Goal: Information Seeking & Learning: Find specific fact

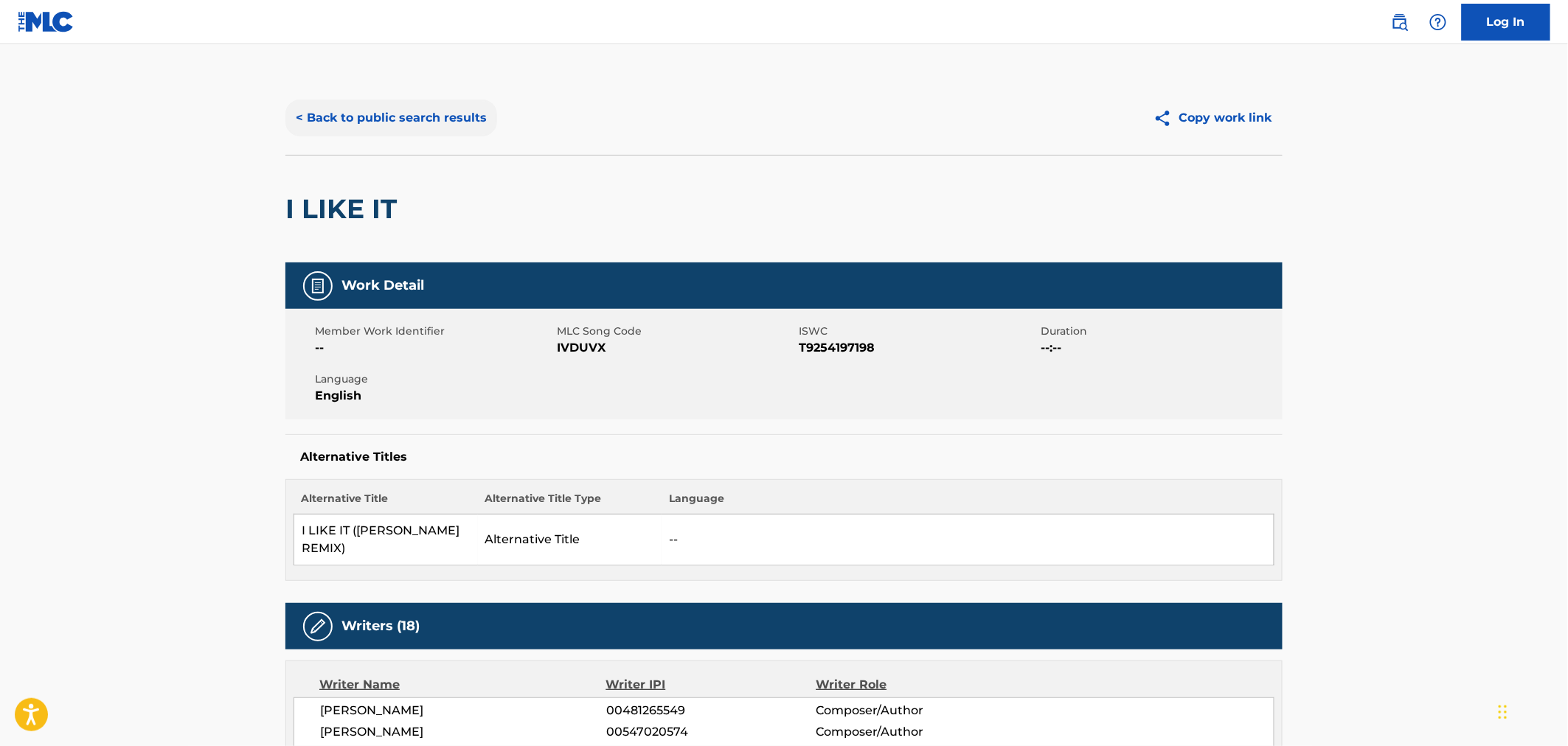
click at [336, 134] on button "< Back to public search results" at bounding box center [391, 117] width 212 height 37
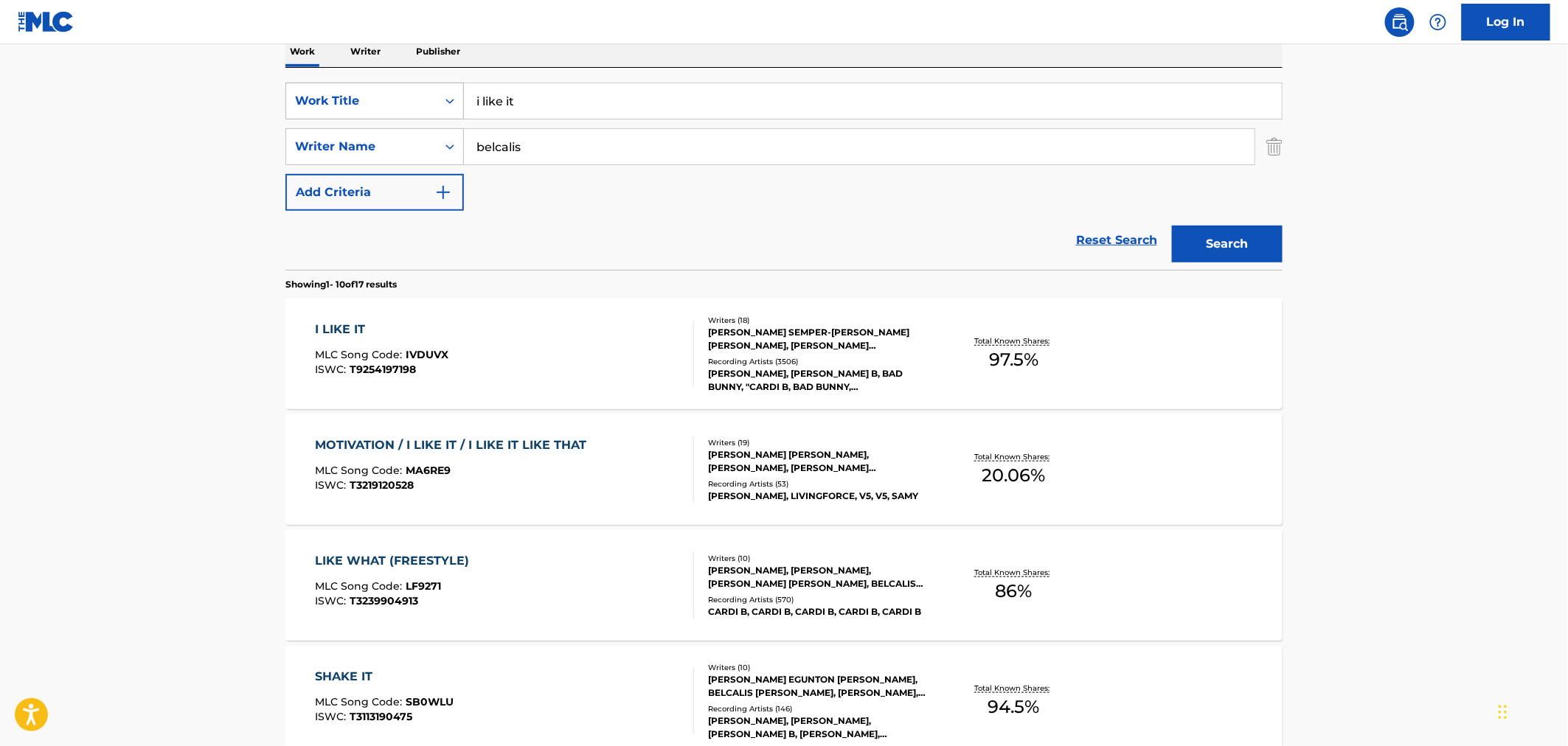
click at [407, 100] on div "Work Title" at bounding box center [361, 101] width 133 height 18
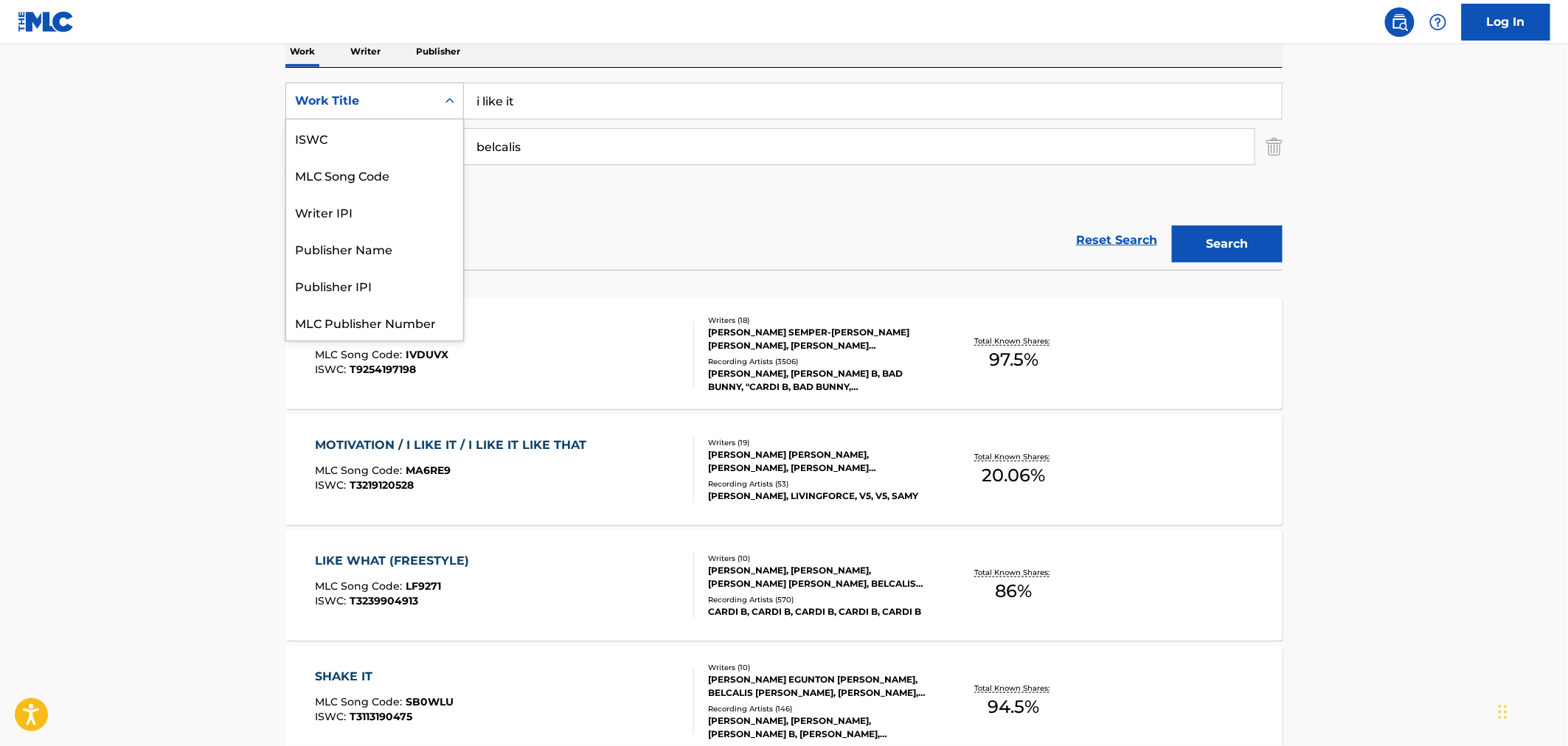
scroll to position [37, 0]
click at [408, 148] on div "MLC Song Code" at bounding box center [374, 138] width 177 height 37
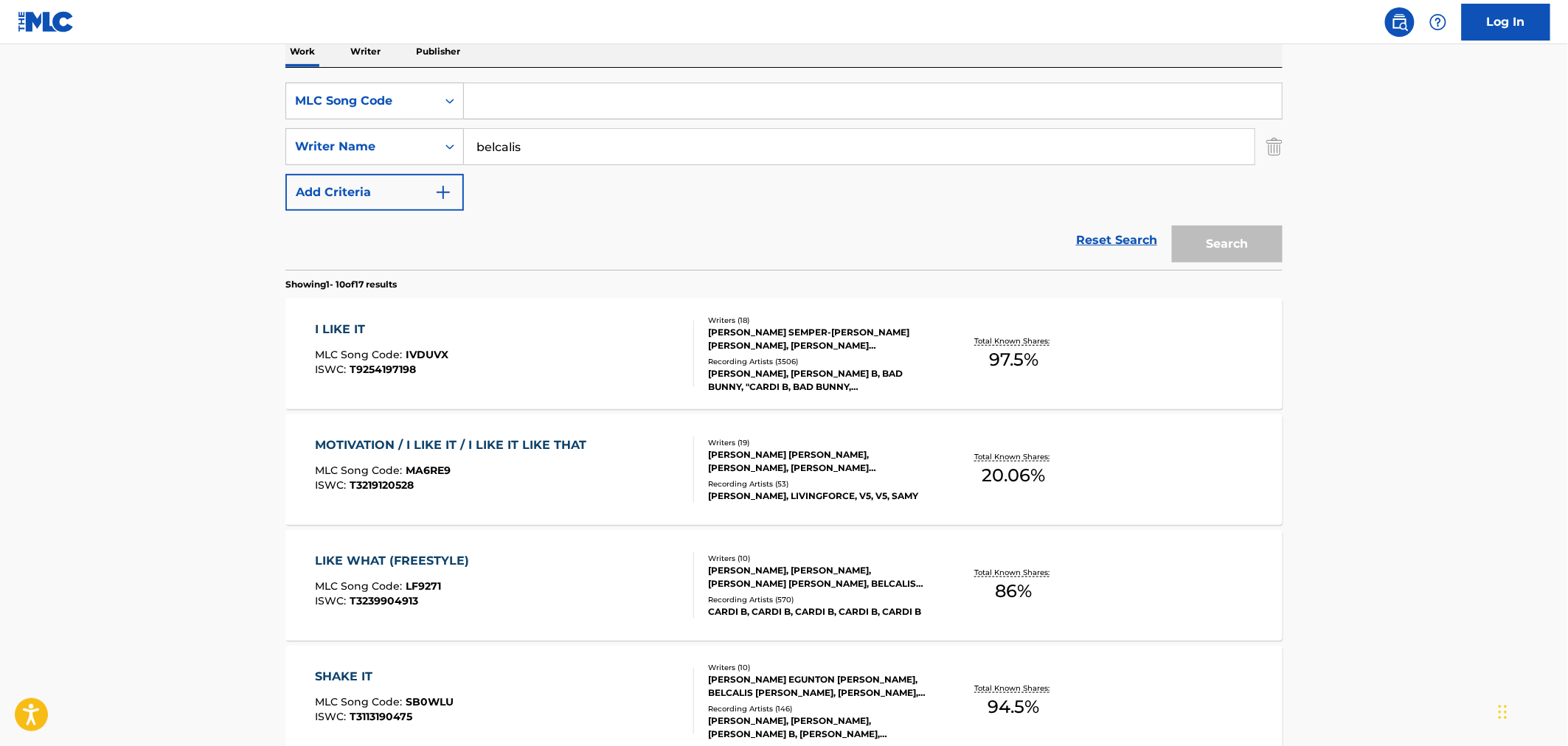
drag, startPoint x: 535, startPoint y: 97, endPoint x: 510, endPoint y: 105, distance: 26.2
click at [531, 97] on input "Search Form" at bounding box center [873, 101] width 818 height 35
paste input "TB5ZGE"
type input "TB5ZGE"
drag, startPoint x: 555, startPoint y: 153, endPoint x: 448, endPoint y: 150, distance: 107.0
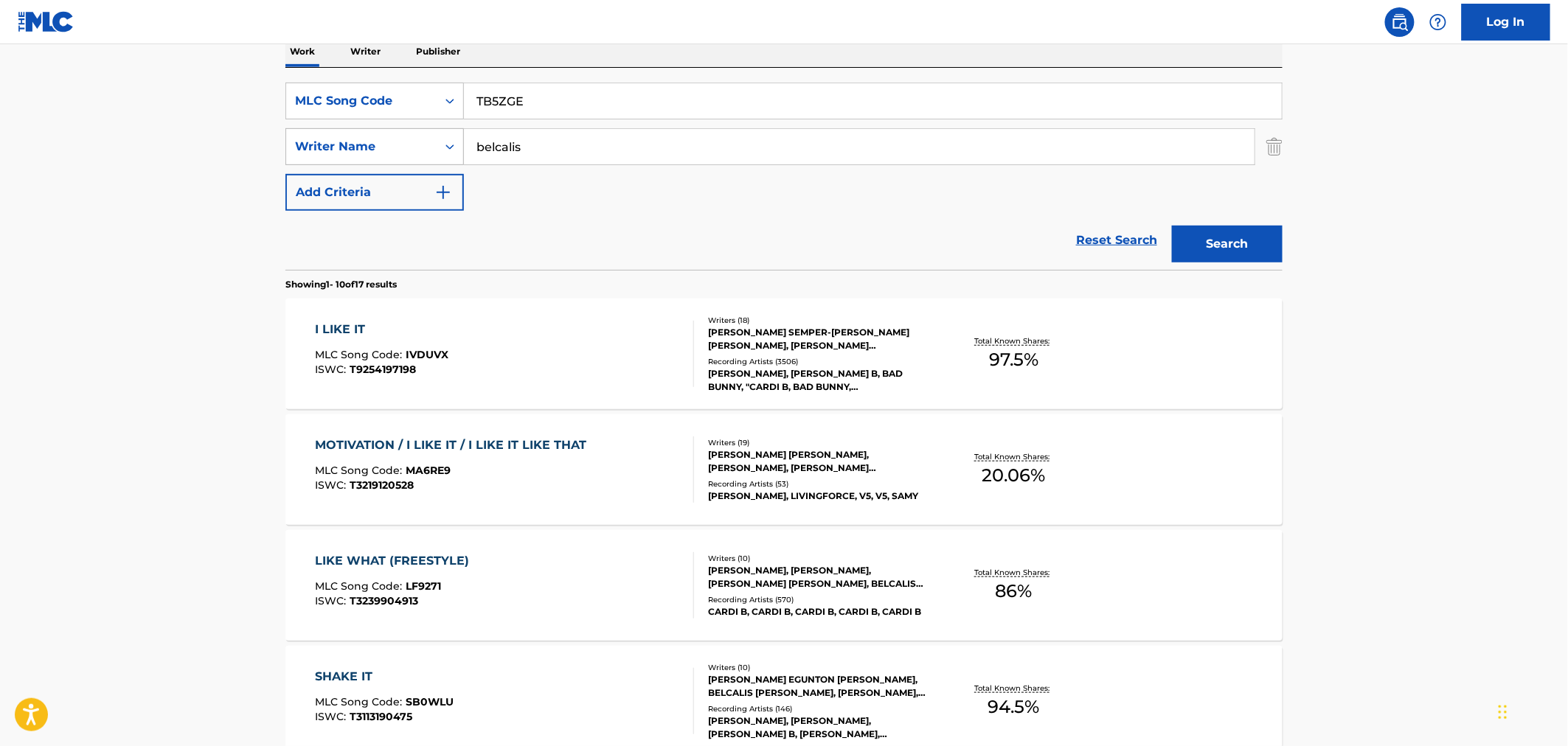
click at [457, 150] on div "SearchWithCriteria047fe5b4-b91d-4c13-96bf-2fdfaada6171 Writer Name [PERSON_NAME]" at bounding box center [784, 146] width 997 height 37
click at [1218, 244] on button "Search" at bounding box center [1227, 244] width 111 height 37
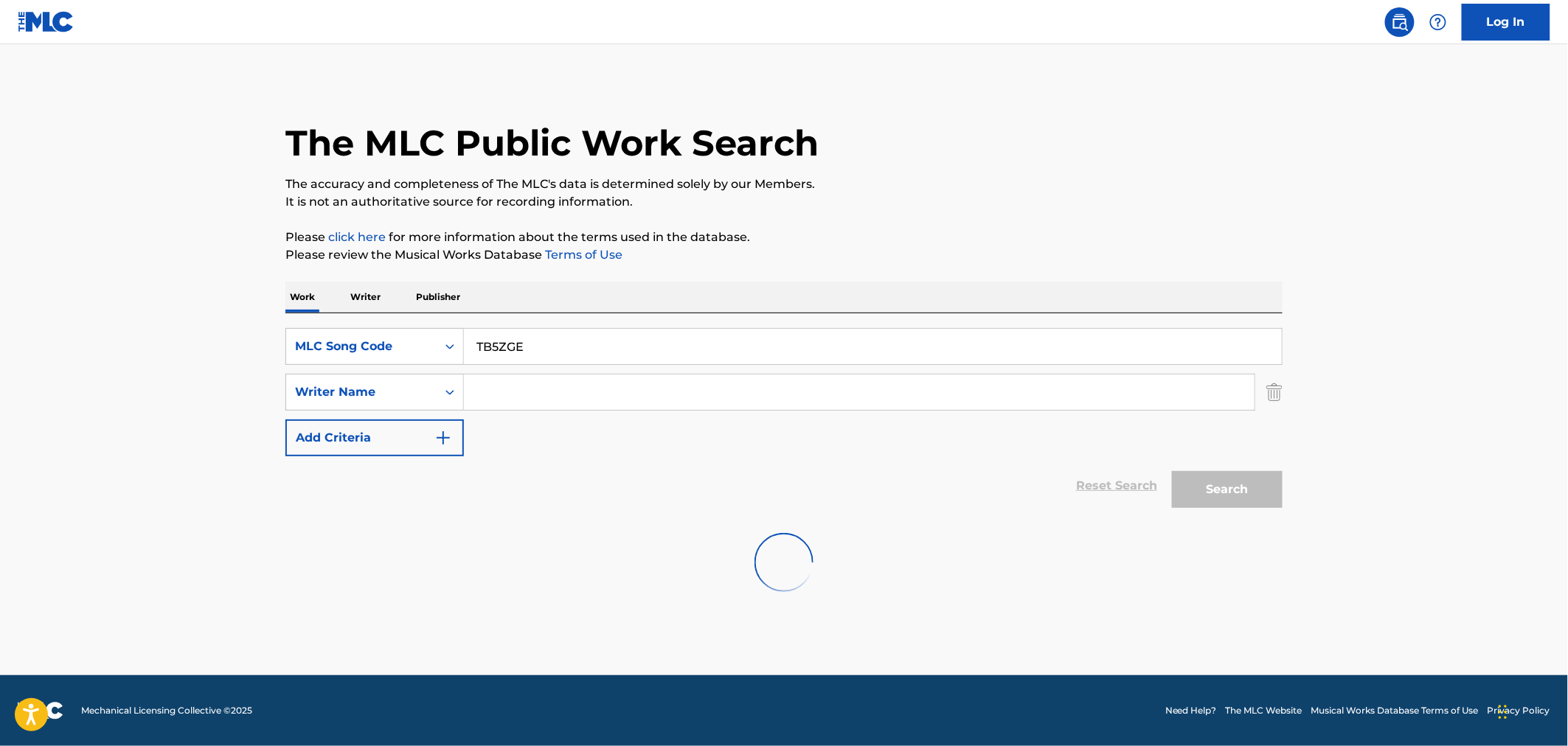
scroll to position [0, 0]
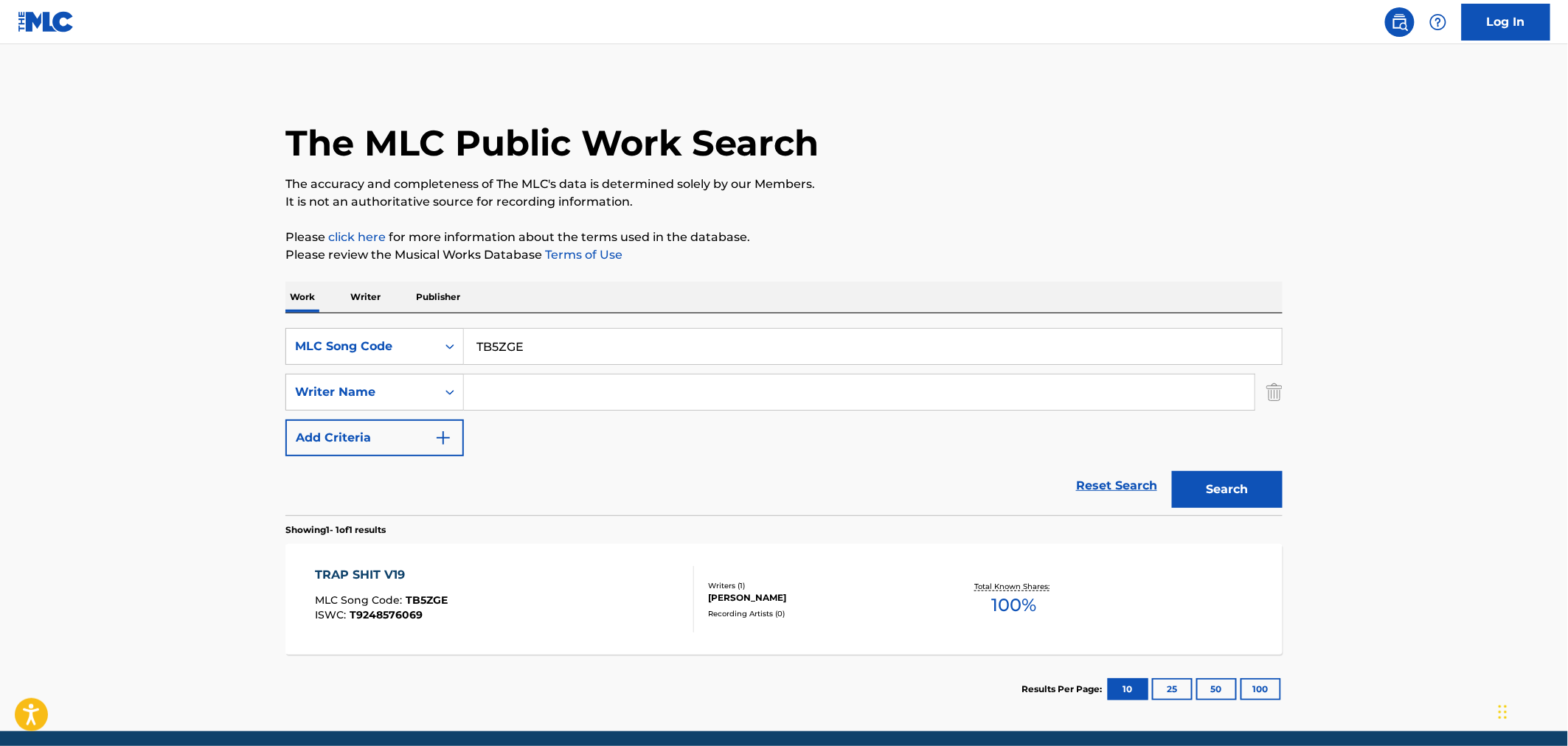
click at [481, 577] on div "TRAP SHIT V19 MLC Song Code : TB5ZGE ISWC : T9248576069" at bounding box center [505, 599] width 379 height 66
